Goal: Information Seeking & Learning: Learn about a topic

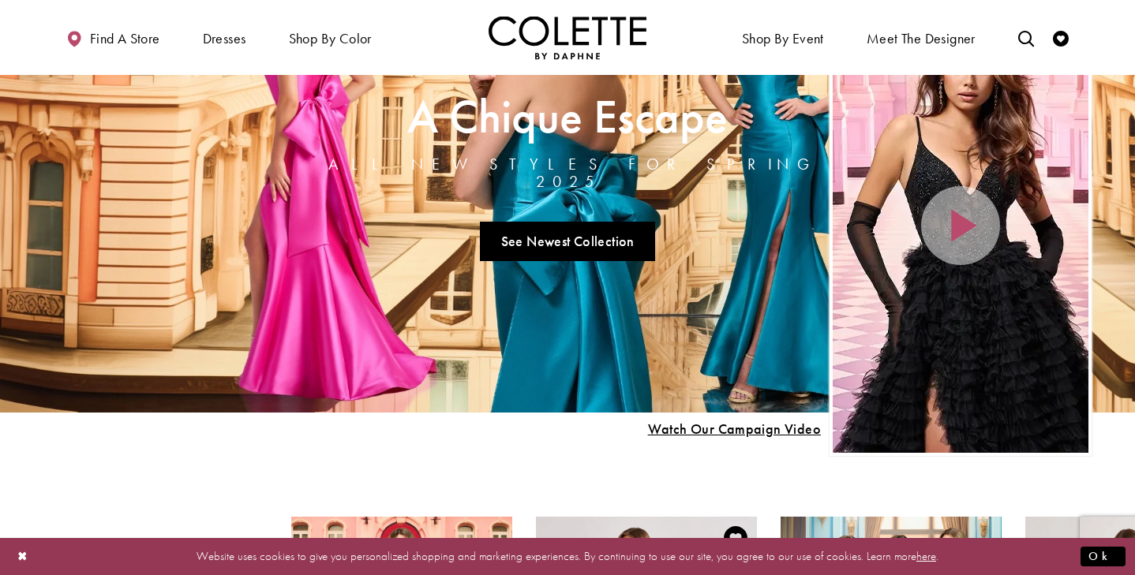
scroll to position [103, 0]
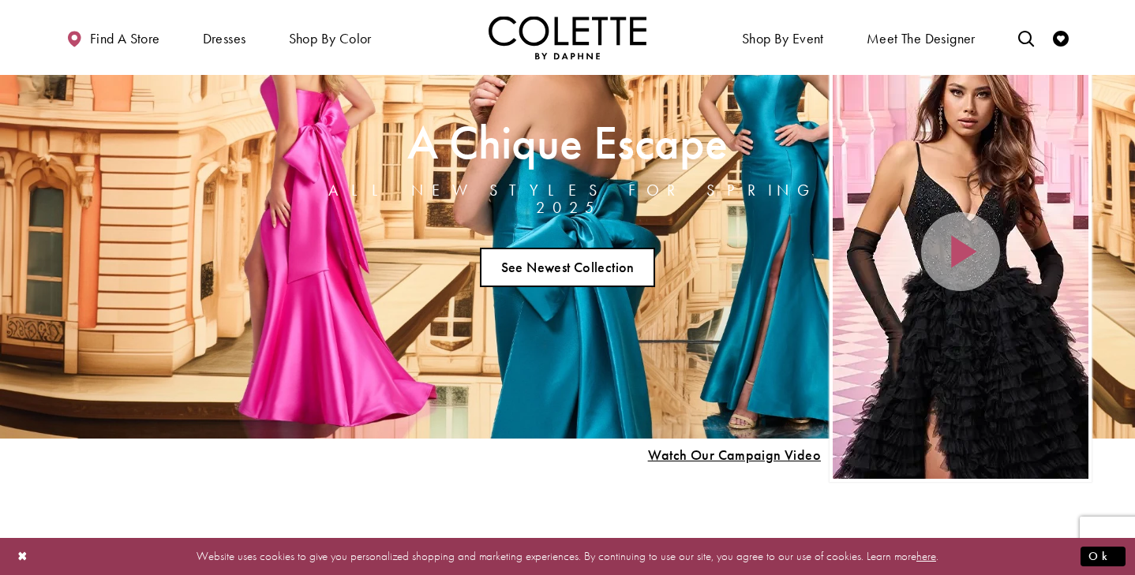
click at [561, 258] on link "See Newest Collection" at bounding box center [567, 267] width 175 height 39
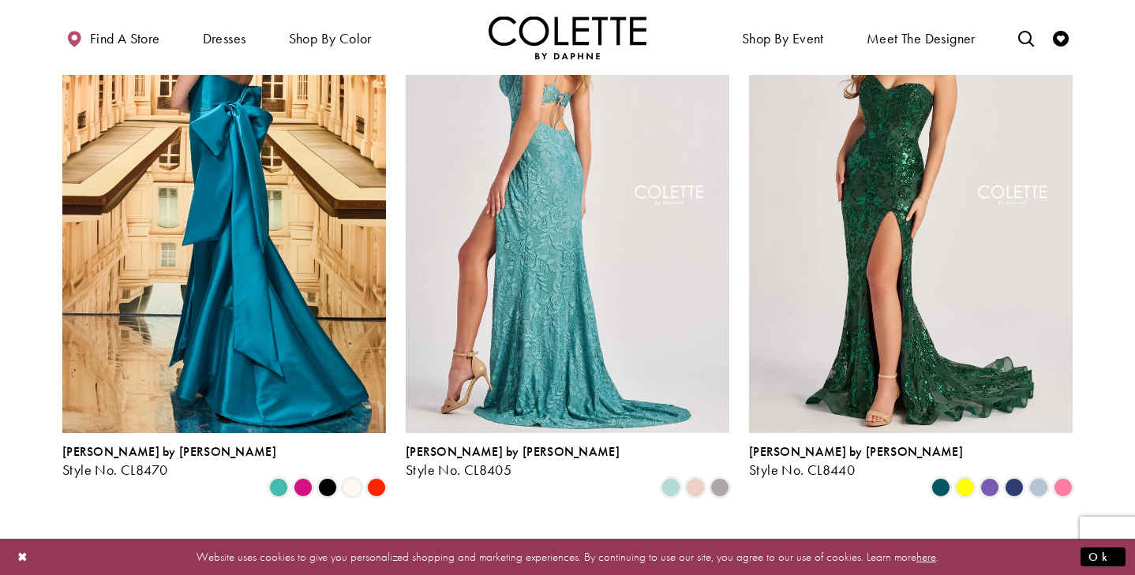
scroll to position [527, 0]
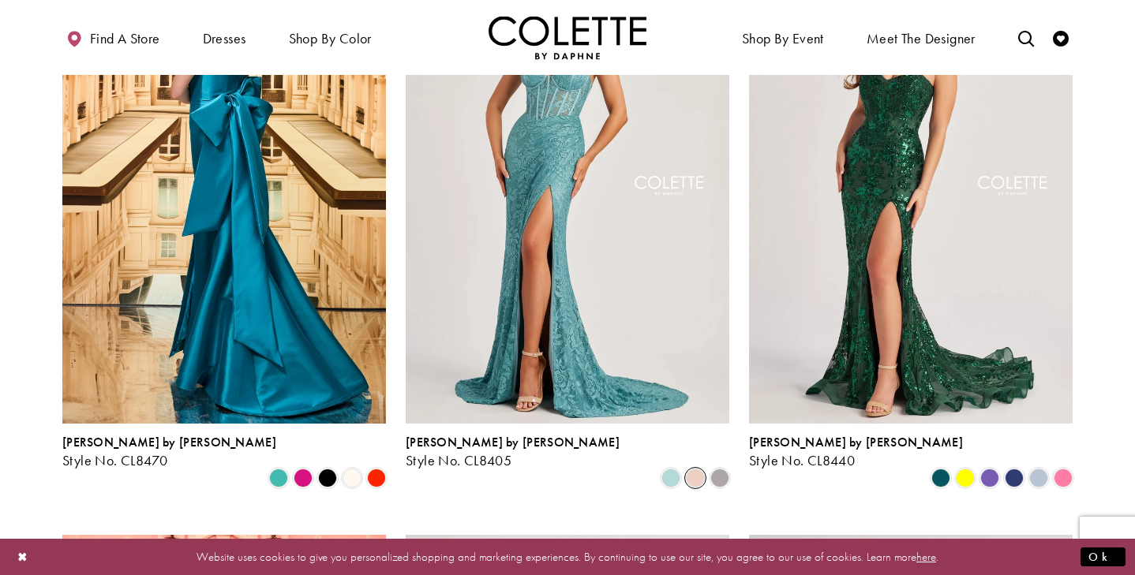
click at [694, 469] on span "Product List" at bounding box center [695, 478] width 19 height 19
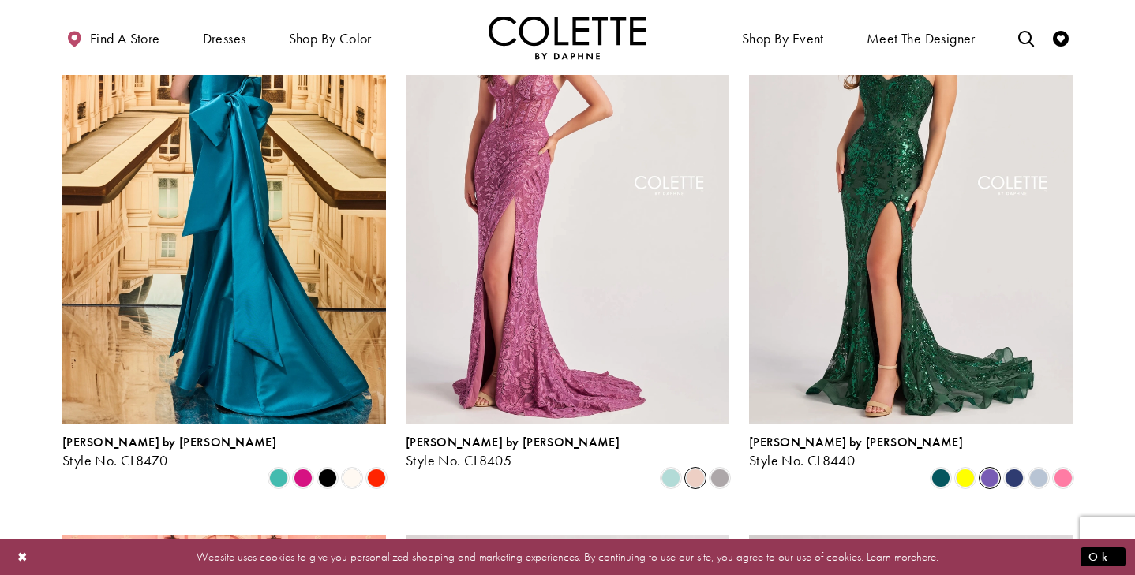
click at [986, 469] on span "Product List" at bounding box center [989, 478] width 19 height 19
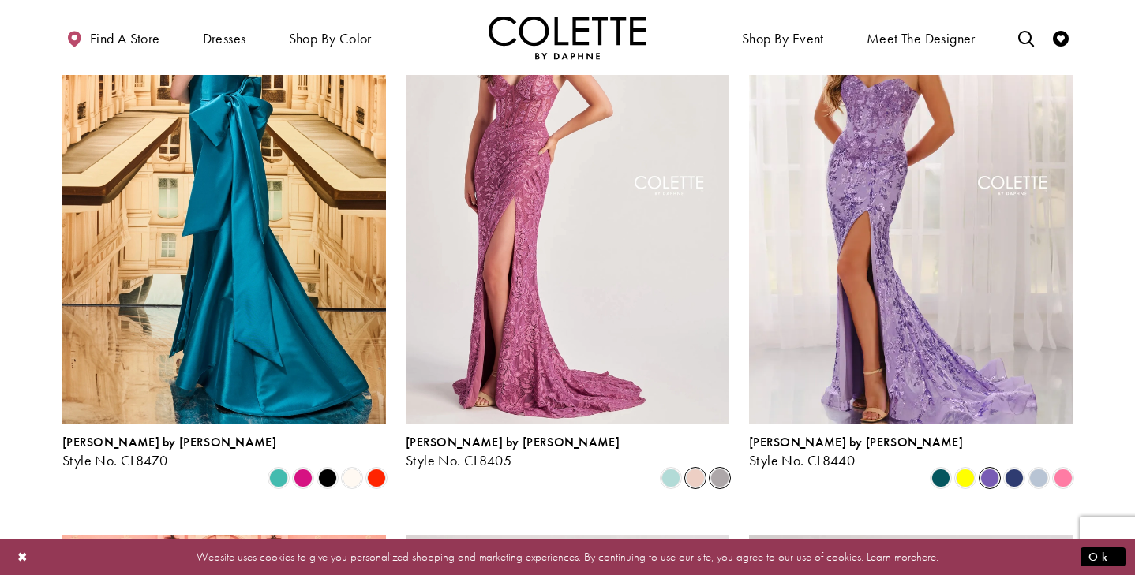
click at [717, 469] on span "Product List" at bounding box center [719, 478] width 19 height 19
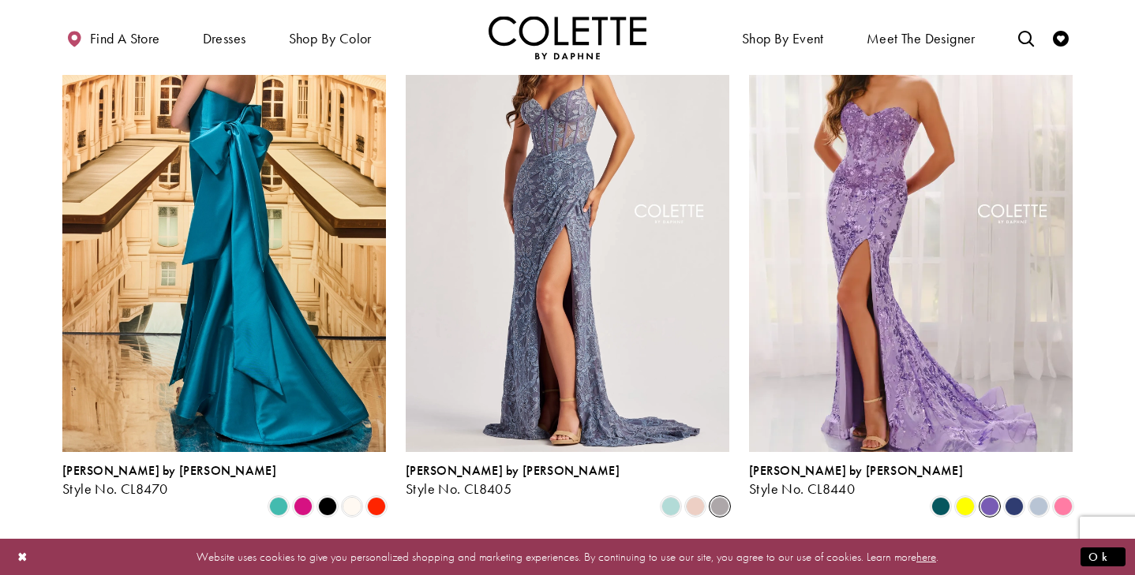
scroll to position [498, 0]
click at [719, 498] on span "Product List" at bounding box center [719, 507] width 19 height 19
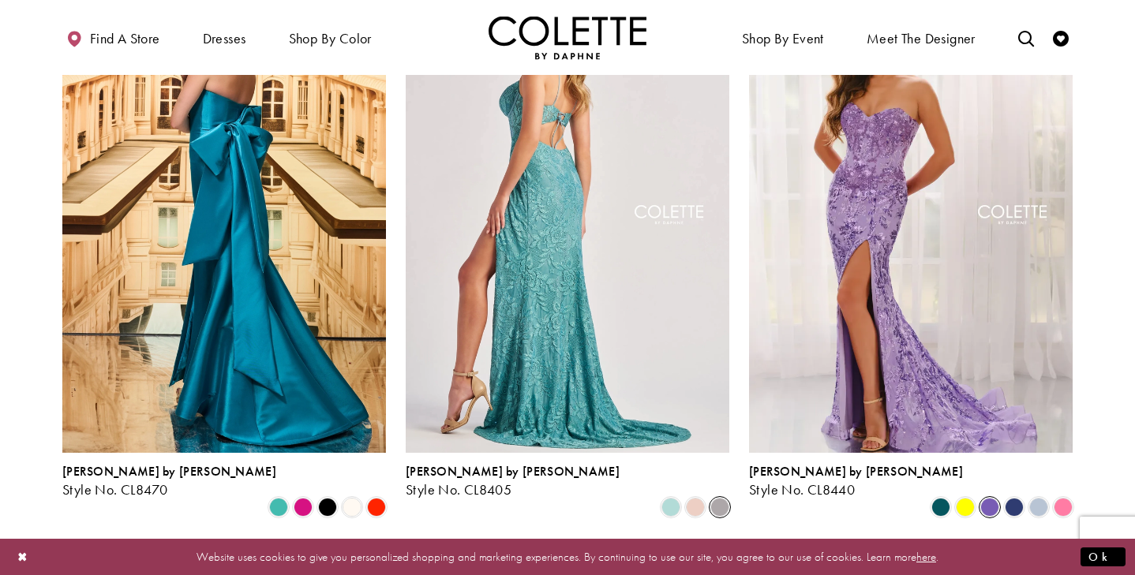
click at [616, 290] on img "Visit Colette by Daphne Style No. CL8405 Page" at bounding box center [568, 217] width 324 height 470
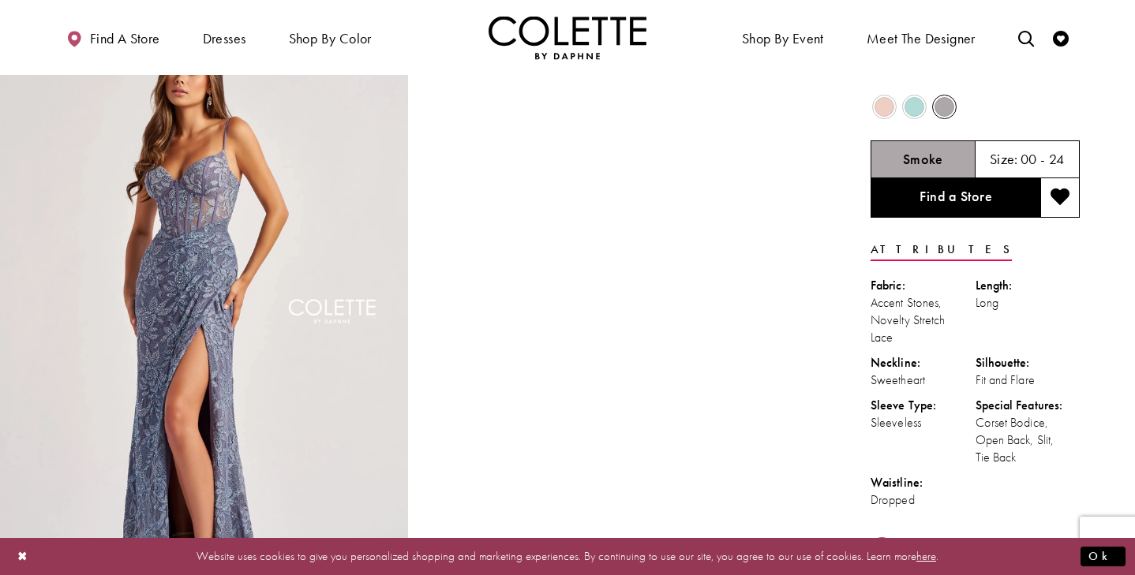
scroll to position [59, 0]
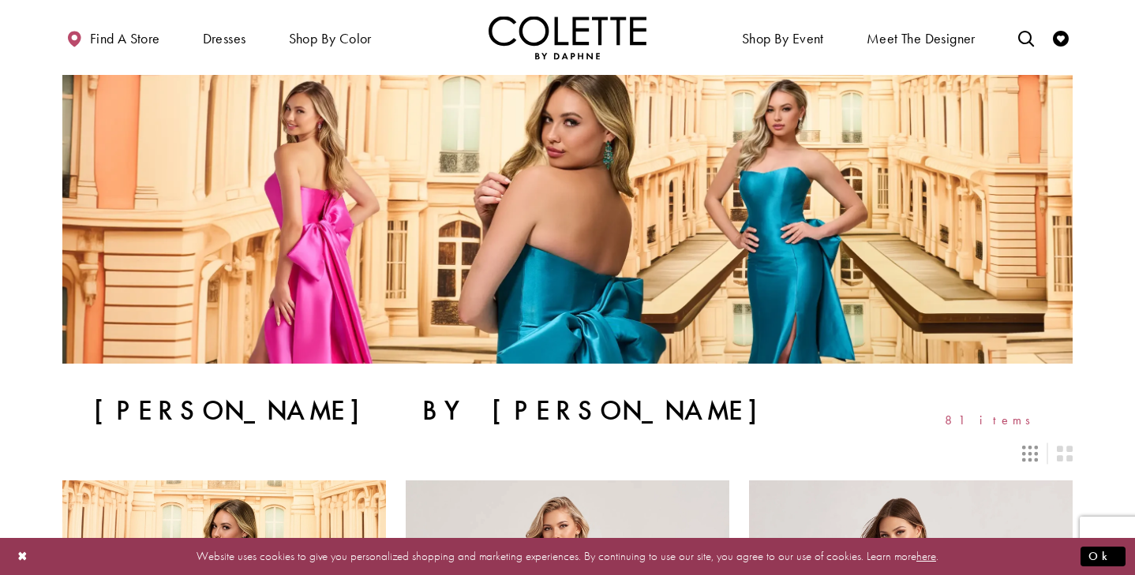
click at [1029, 452] on icon "Switch layout to 3 columns" at bounding box center [1030, 454] width 16 height 16
click at [1065, 456] on icon "Switch layout to 2 columns" at bounding box center [1065, 454] width 16 height 16
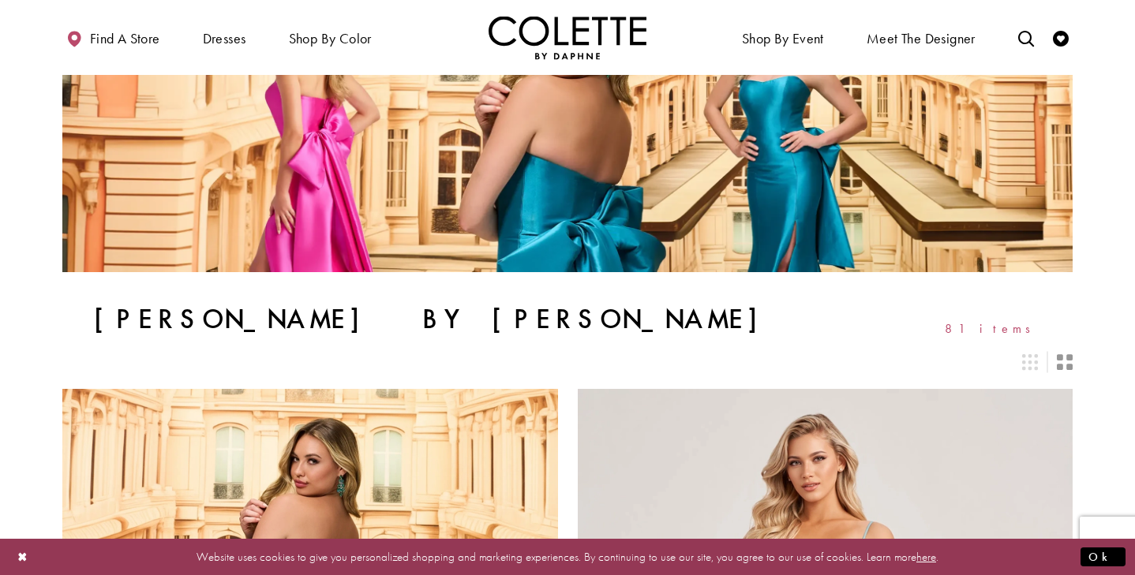
scroll to position [114, 0]
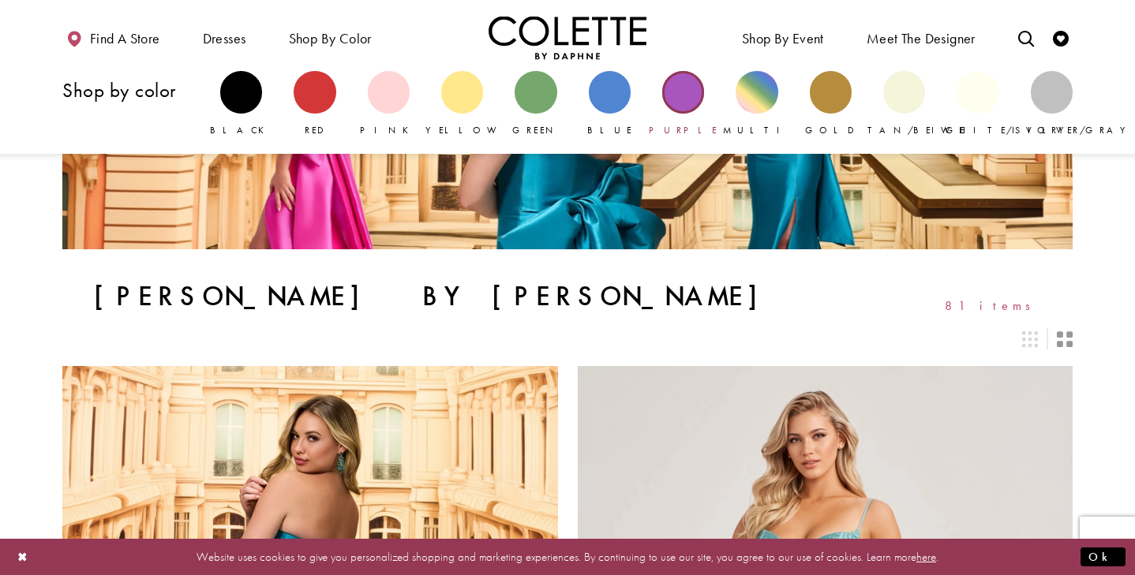
click at [684, 103] on div "Primary block" at bounding box center [683, 92] width 42 height 42
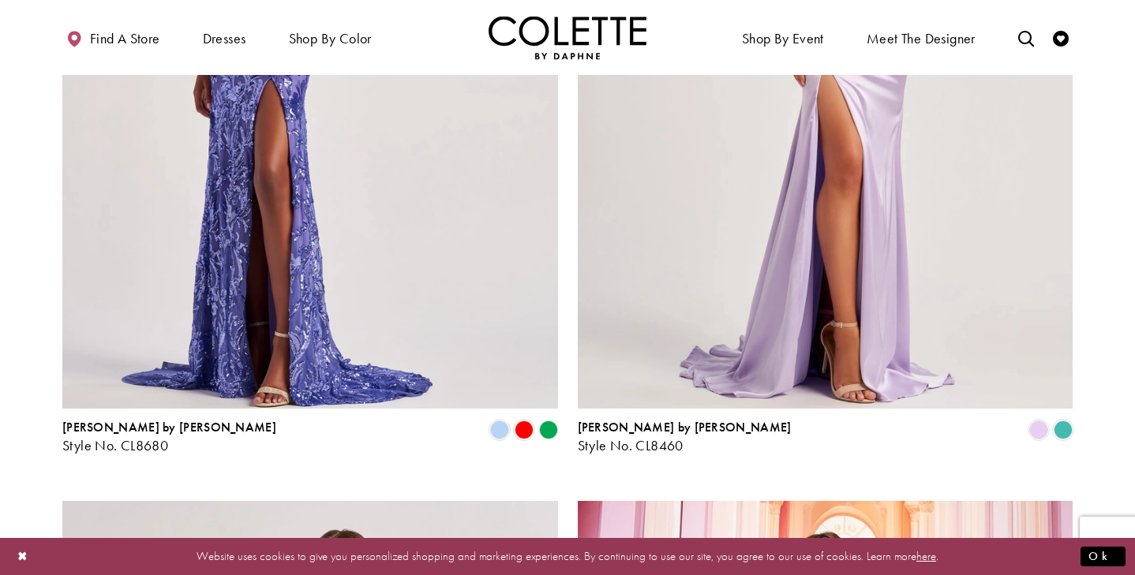
scroll to position [2971, 0]
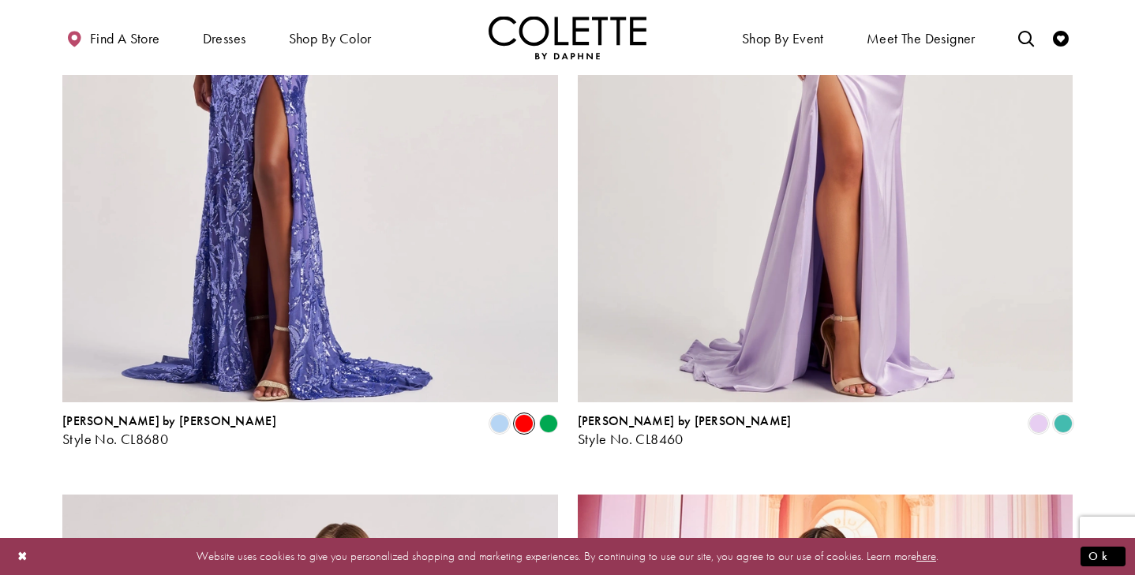
click at [521, 414] on span "Product List" at bounding box center [524, 423] width 19 height 19
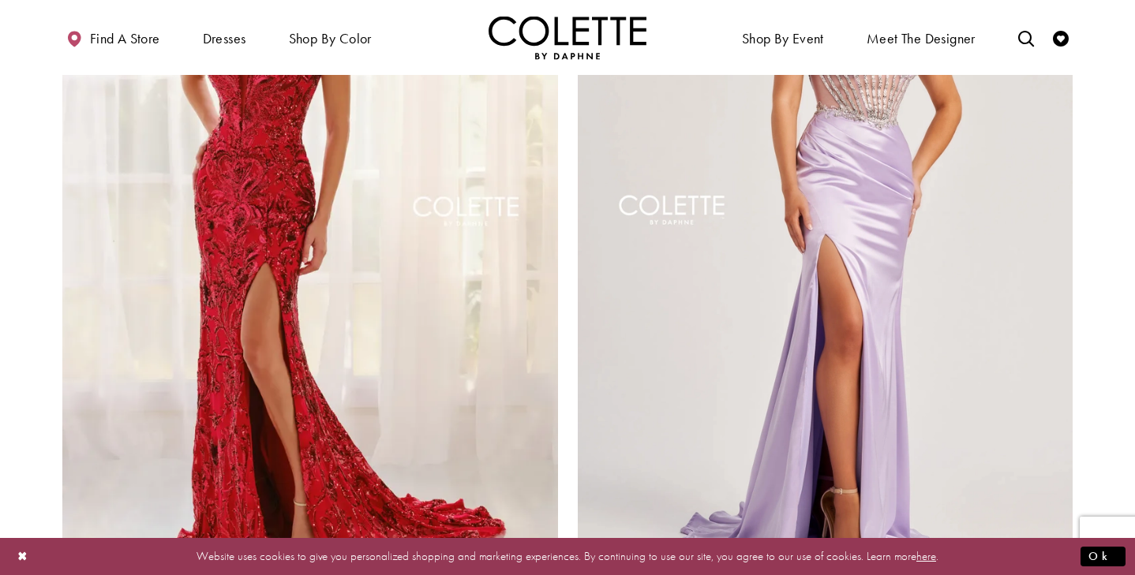
scroll to position [2821, 0]
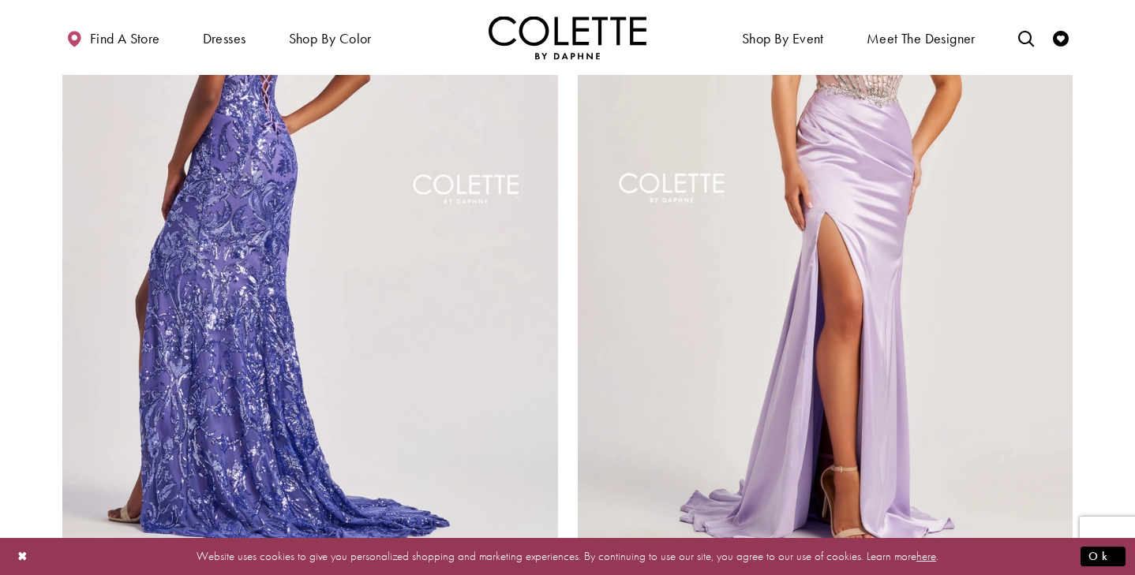
click at [470, 382] on img "Visit Colette by Daphne Style No. CL8680 Page" at bounding box center [310, 193] width 496 height 721
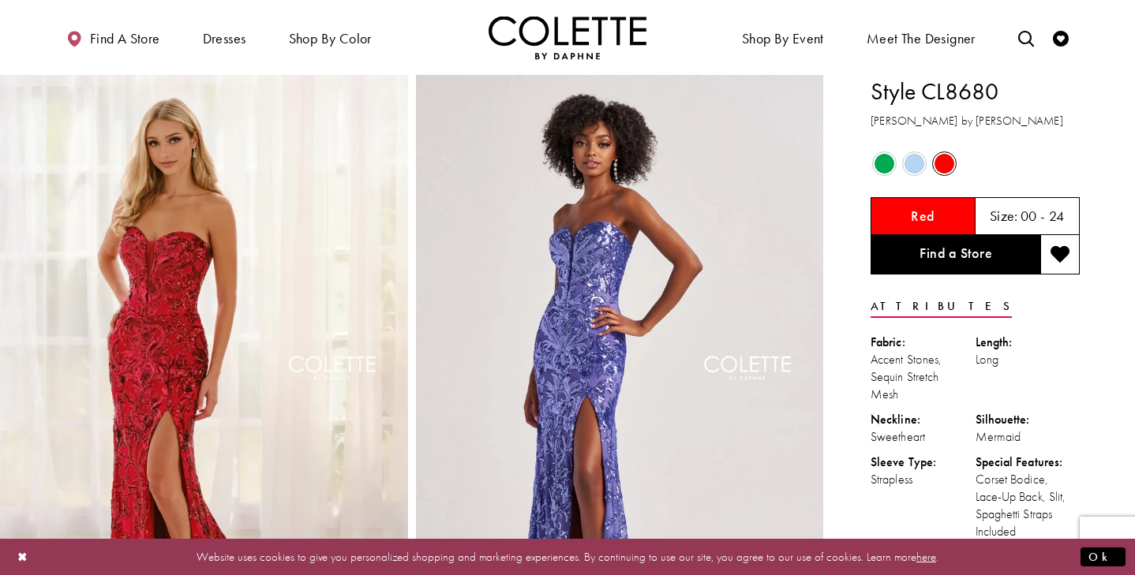
click at [875, 153] on div "Out of Stock" at bounding box center [884, 164] width 28 height 28
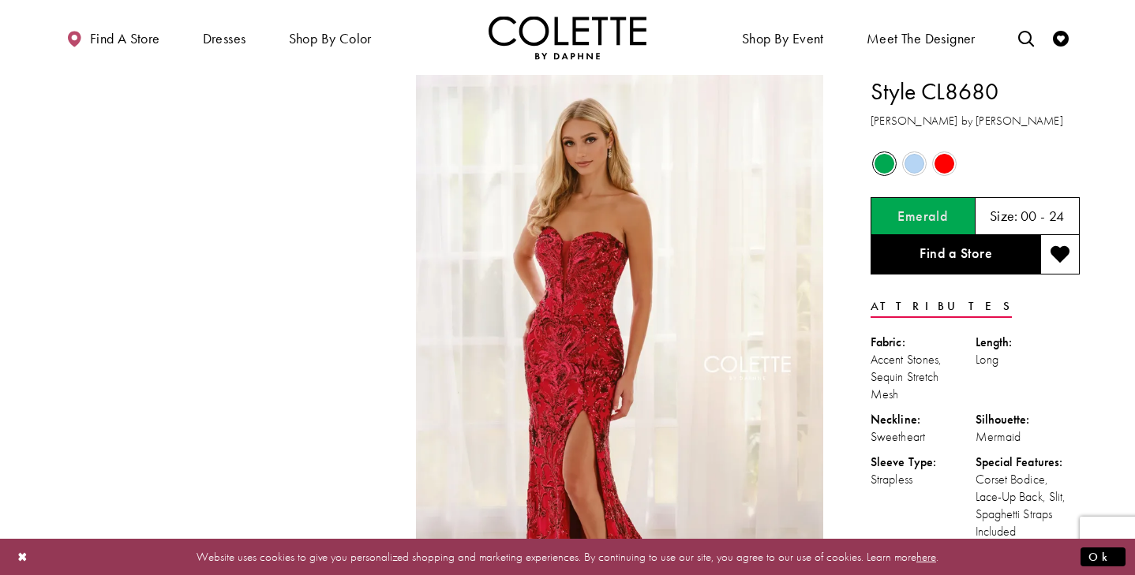
click at [881, 159] on span "Product color controls state depends on size chosen" at bounding box center [884, 164] width 20 height 20
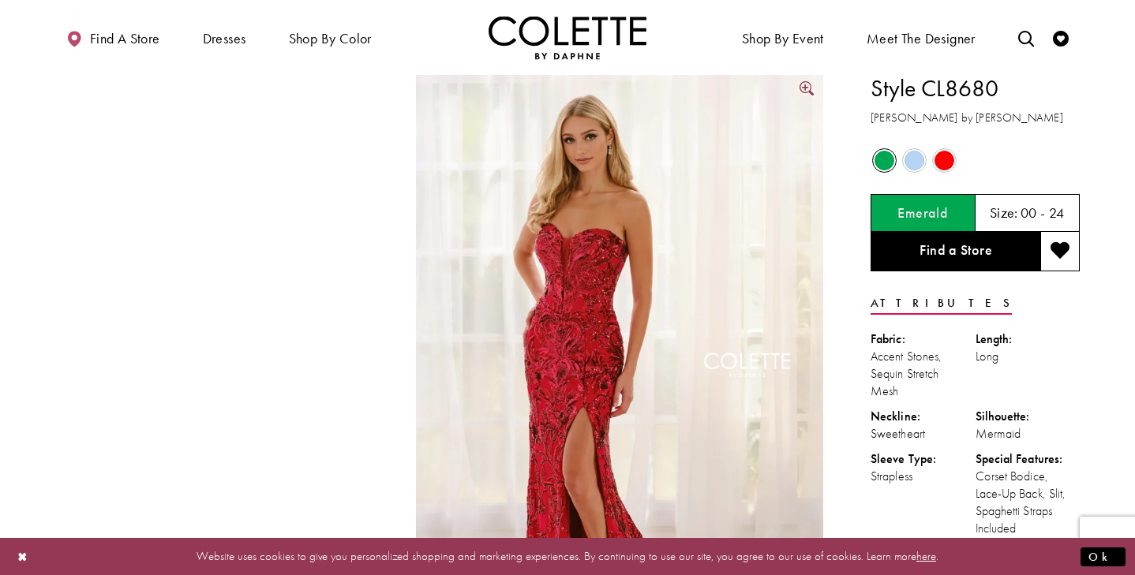
scroll to position [11, 0]
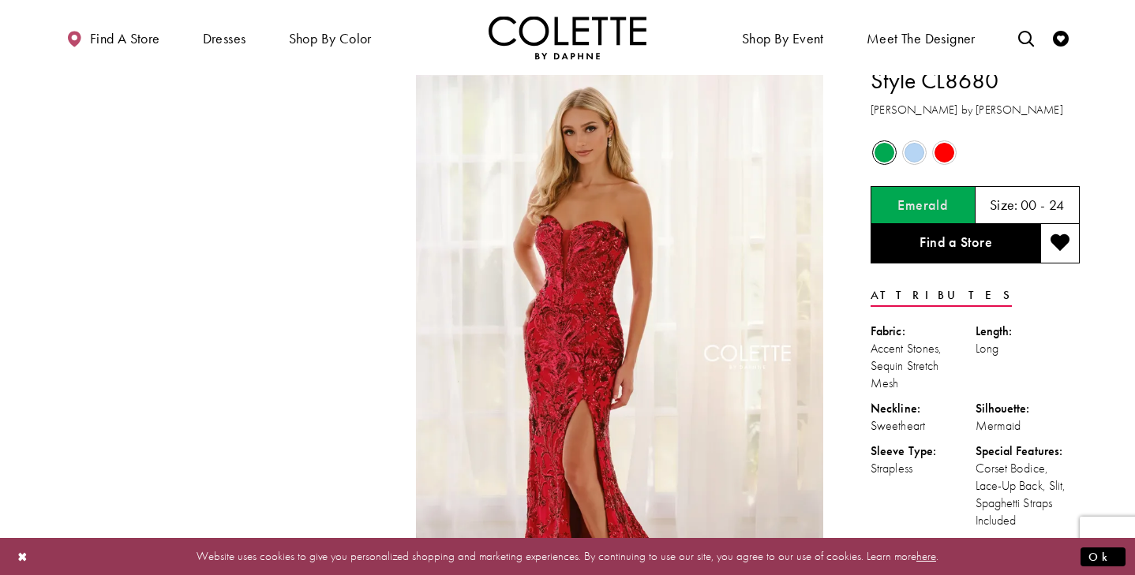
click at [909, 154] on span "Product color controls state depends on size chosen" at bounding box center [914, 153] width 20 height 20
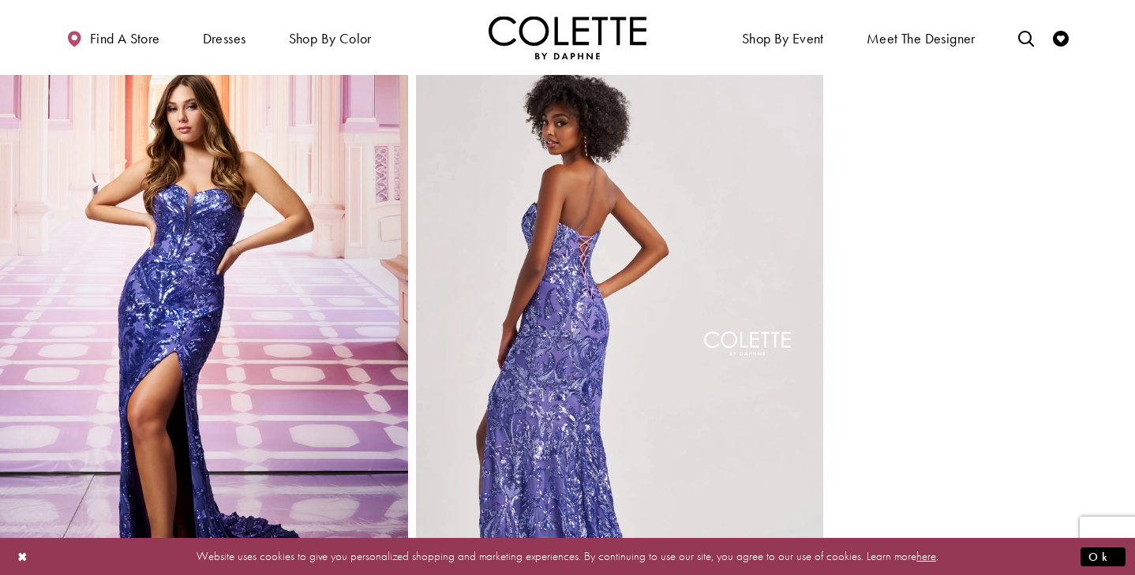
scroll to position [650, 0]
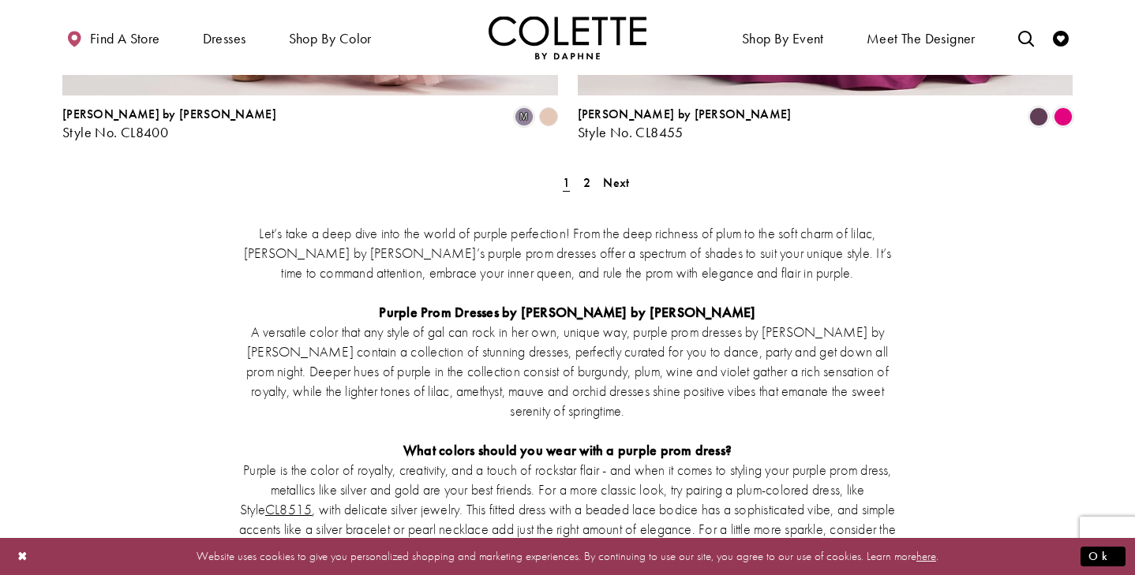
scroll to position [5720, 0]
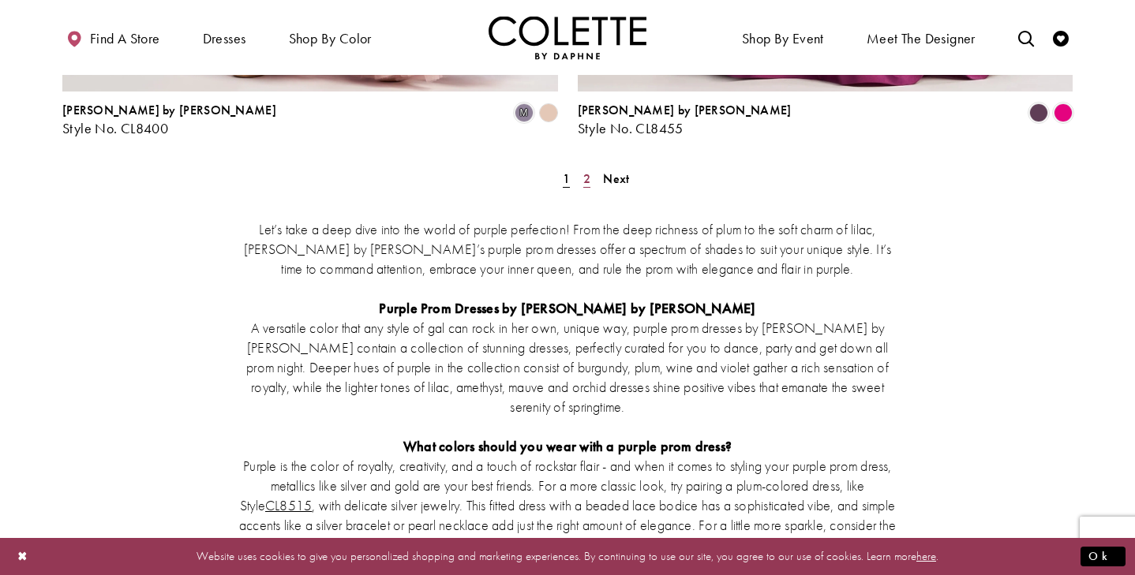
click at [582, 167] on link "2" at bounding box center [586, 178] width 17 height 23
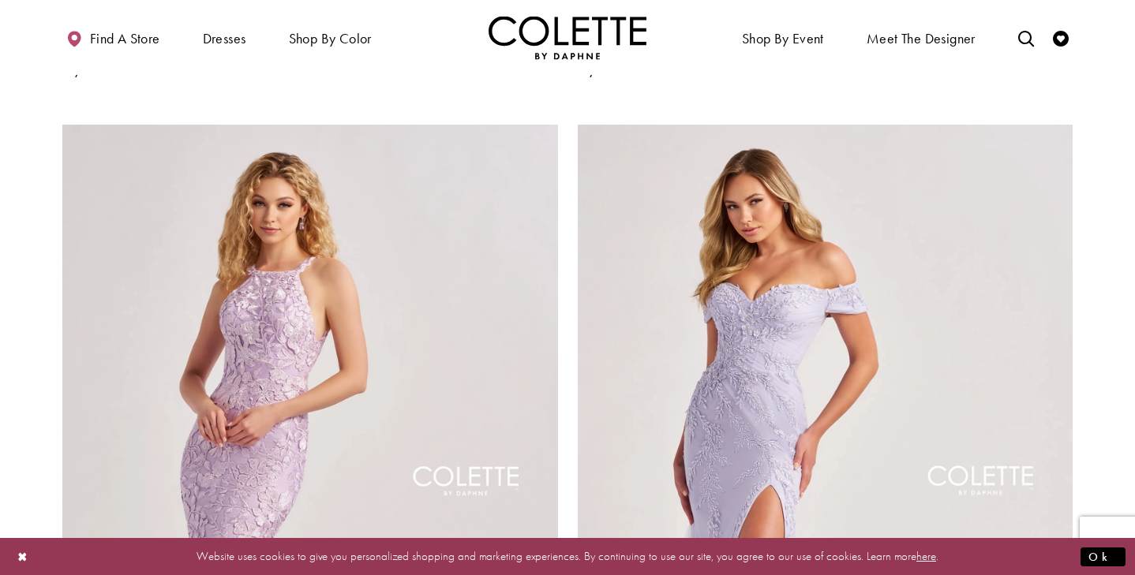
scroll to position [1711, 0]
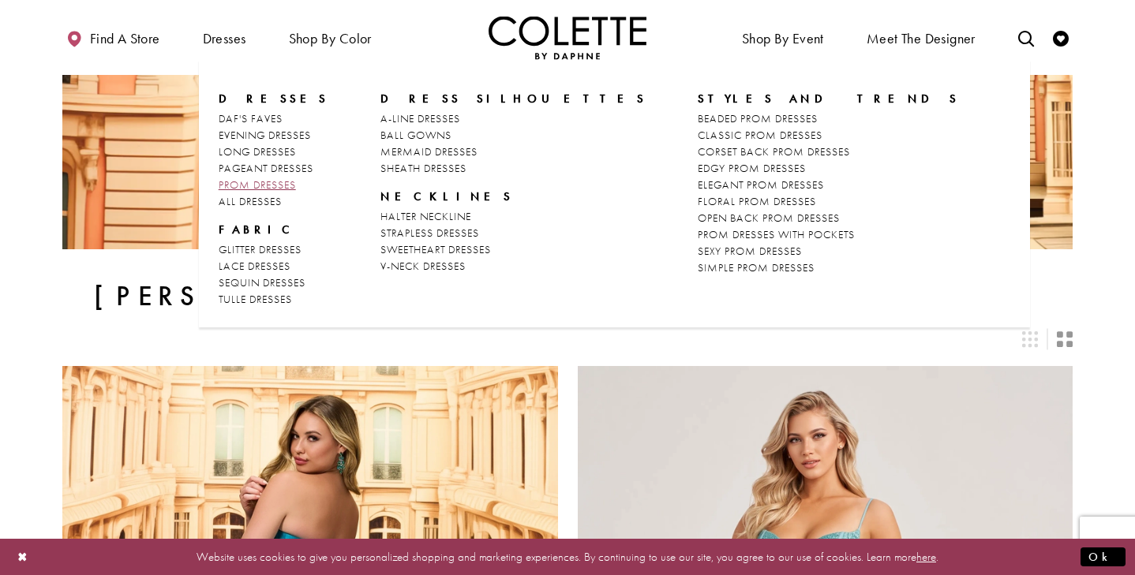
click at [256, 184] on span "PROM DRESSES" at bounding box center [257, 185] width 77 height 14
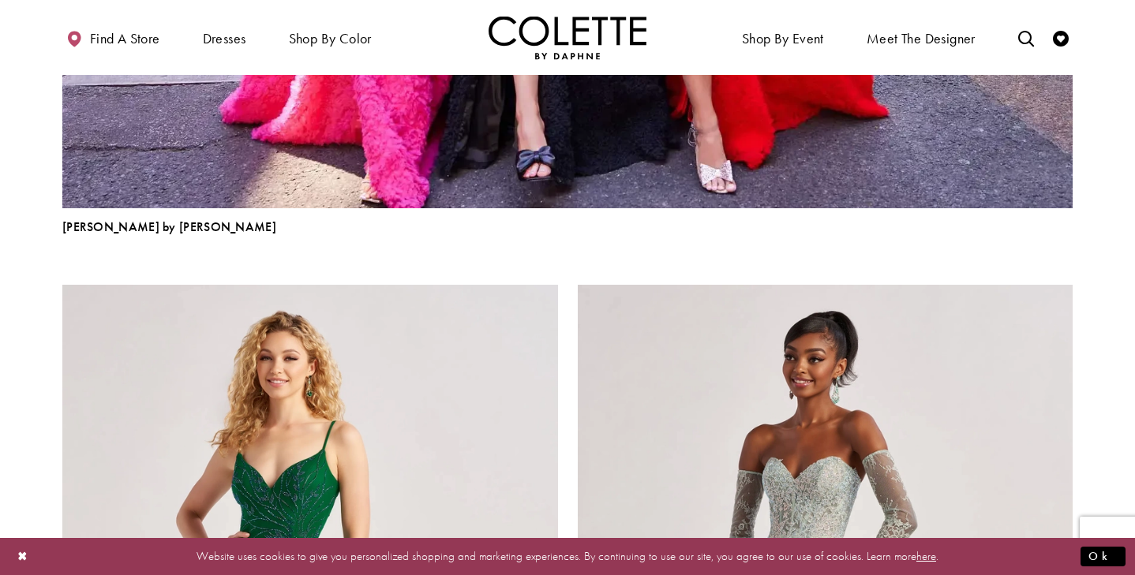
scroll to position [3433, 0]
